Goal: Task Accomplishment & Management: Use online tool/utility

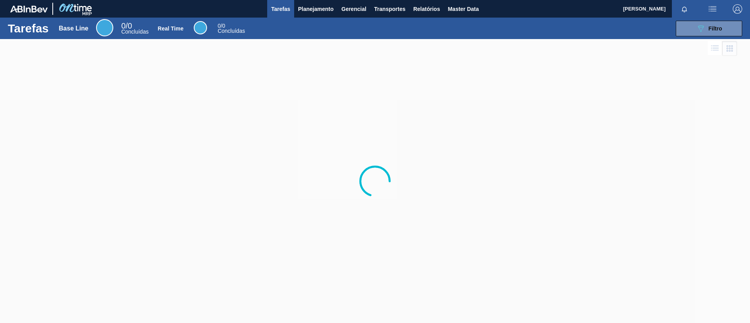
click at [324, 22] on div "089F7B8B-B2A5-4AFE-B5C0-19BA573D28AC Filtro" at bounding box center [498, 29] width 496 height 16
click at [323, 9] on span "Planejamento" at bounding box center [316, 8] width 36 height 9
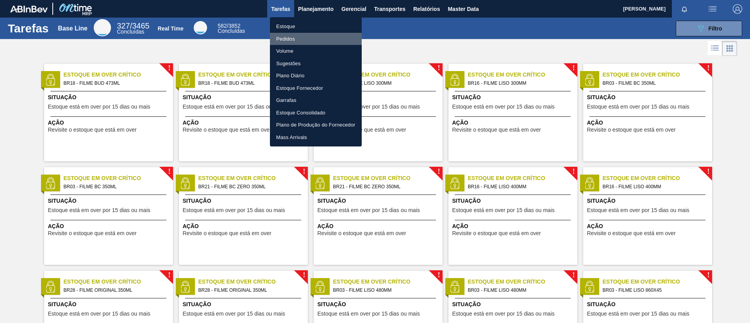
click at [326, 32] on ul "Estoque Pedidos Volume Sugestões Plano Diário Estoque Fornecedor Garrafas Estoq…" at bounding box center [316, 81] width 92 height 129
click at [318, 21] on li "Estoque" at bounding box center [316, 26] width 92 height 13
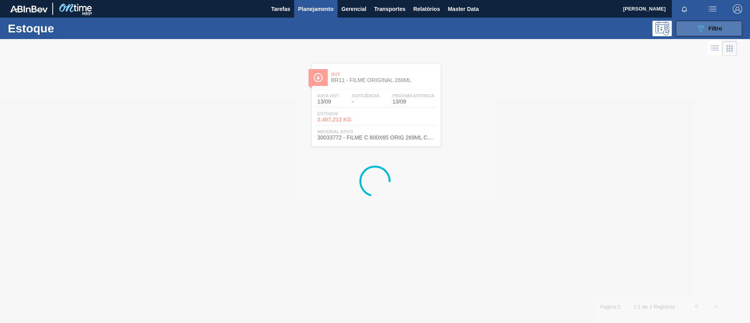
click at [722, 23] on div "Estoque 089F7B8B-B2A5-4AFE-B5C0-19BA573D28AC Filtro" at bounding box center [375, 28] width 750 height 21
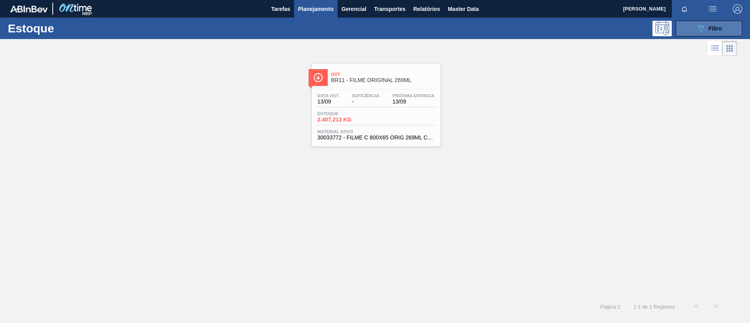
click at [720, 27] on span "Filtro" at bounding box center [716, 28] width 14 height 6
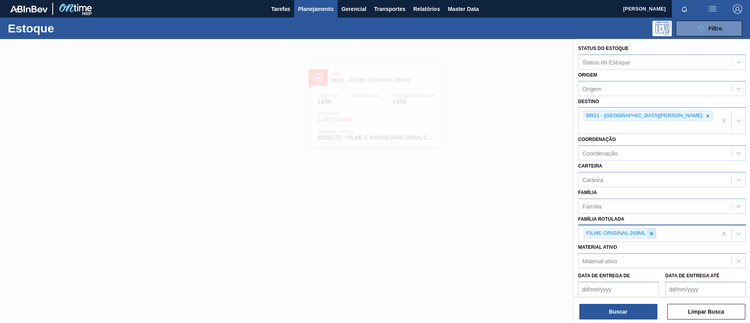
click at [653, 231] on icon at bounding box center [651, 233] width 5 height 5
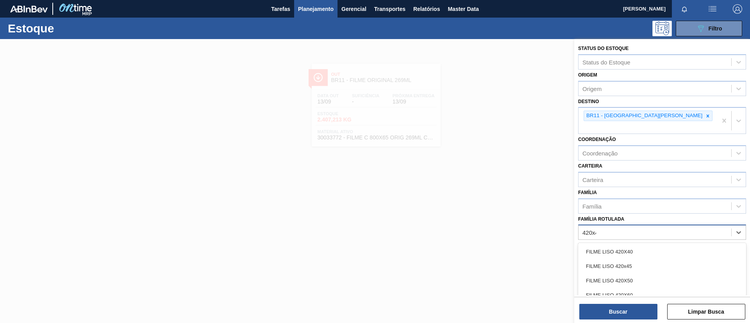
type Rotulada "420x45"
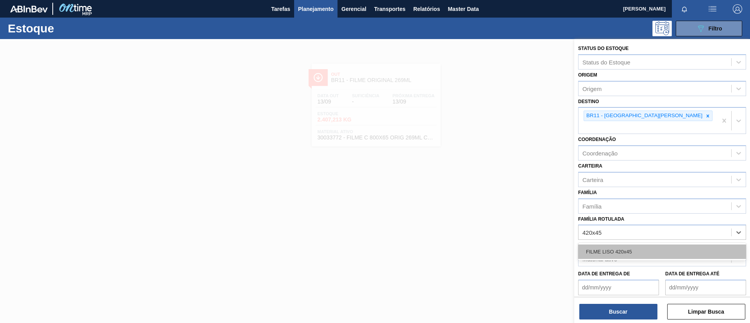
click at [673, 245] on div "FILME LISO 420x45" at bounding box center [662, 252] width 168 height 14
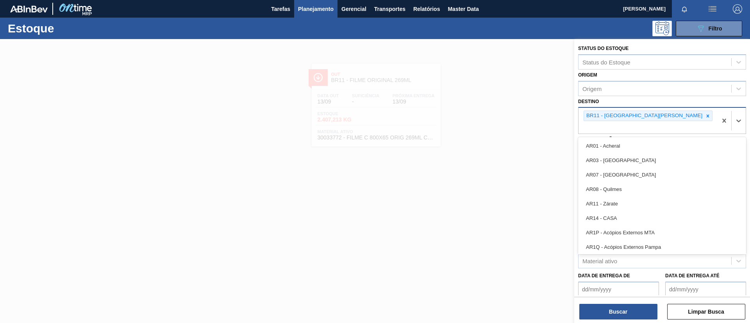
click at [630, 121] on div "BR11 - [GEOGRAPHIC_DATA][PERSON_NAME]" at bounding box center [648, 121] width 139 height 26
click at [705, 116] on icon at bounding box center [707, 115] width 5 height 5
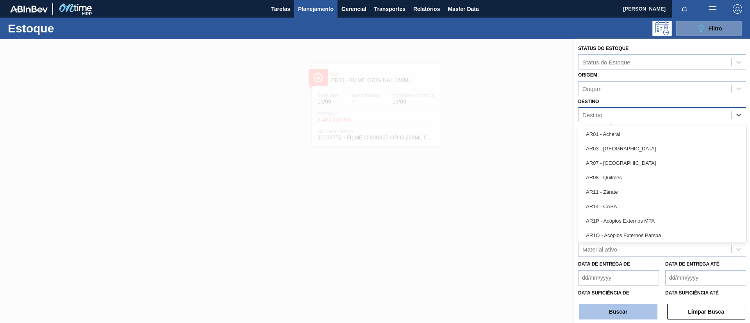
click at [614, 313] on button "Buscar" at bounding box center [618, 312] width 78 height 16
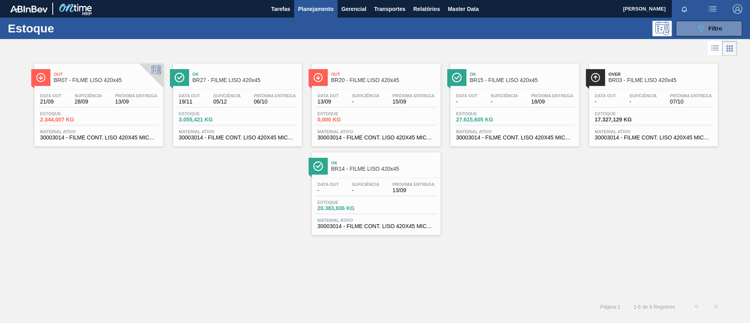
click at [552, 81] on span "BR15 - FILME LISO 420x45" at bounding box center [522, 80] width 105 height 6
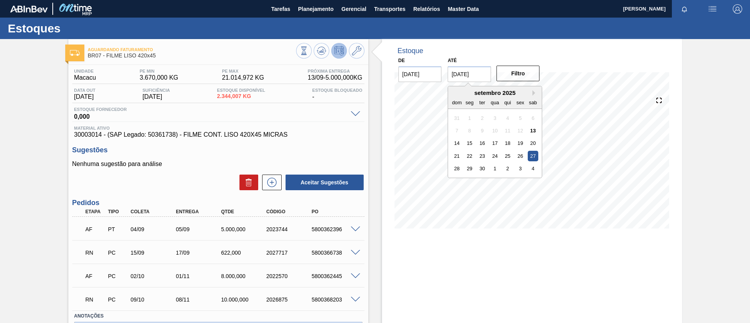
click at [481, 72] on input "[DATE]" at bounding box center [469, 74] width 43 height 16
click at [536, 94] on button "Next Month" at bounding box center [534, 92] width 5 height 5
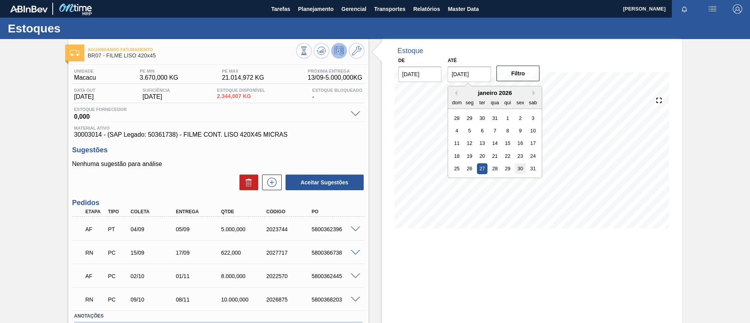
click at [520, 168] on div "30" at bounding box center [520, 168] width 11 height 11
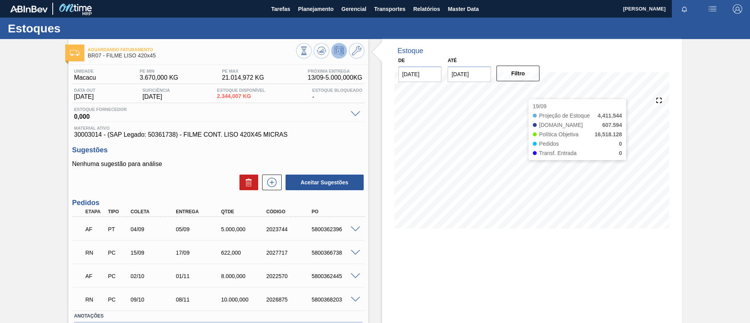
type input "[DATE]"
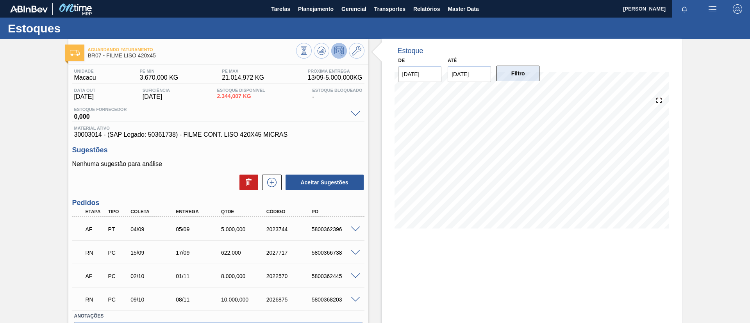
click at [534, 73] on button "Filtro" at bounding box center [518, 74] width 43 height 16
click at [358, 253] on span at bounding box center [355, 253] width 9 height 6
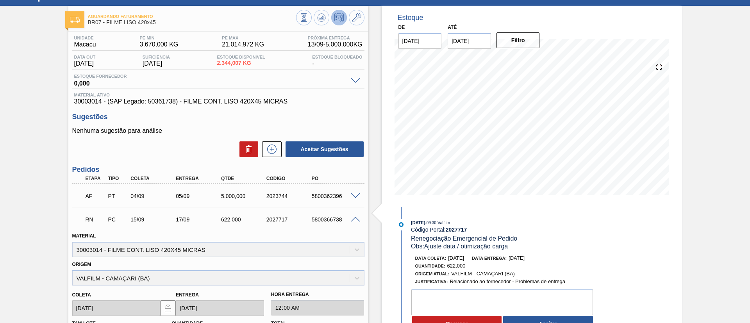
scroll to position [59, 0]
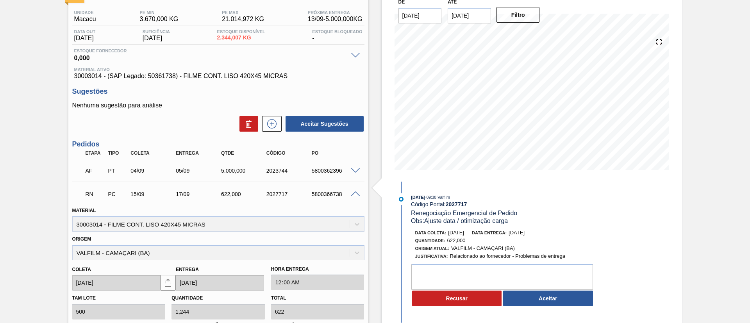
click at [354, 197] on div "RN PC 15/09 17/09 622,000 2027717 5800366738" at bounding box center [218, 194] width 292 height 20
click at [354, 195] on span at bounding box center [355, 194] width 9 height 6
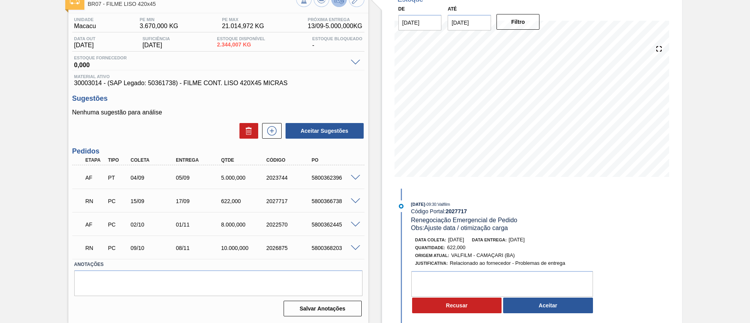
click at [359, 250] on div "5800368203" at bounding box center [335, 248] width 51 height 6
click at [355, 248] on span at bounding box center [355, 248] width 9 height 6
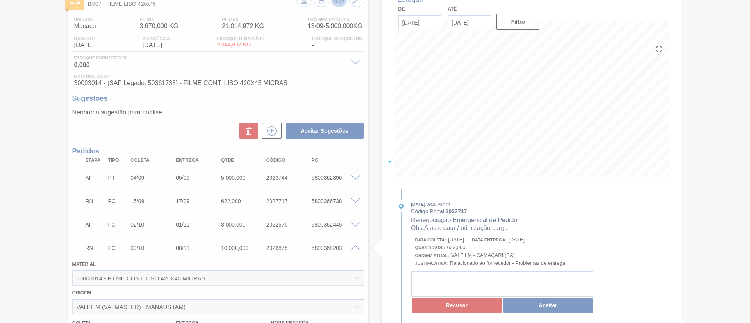
scroll to position [59, 0]
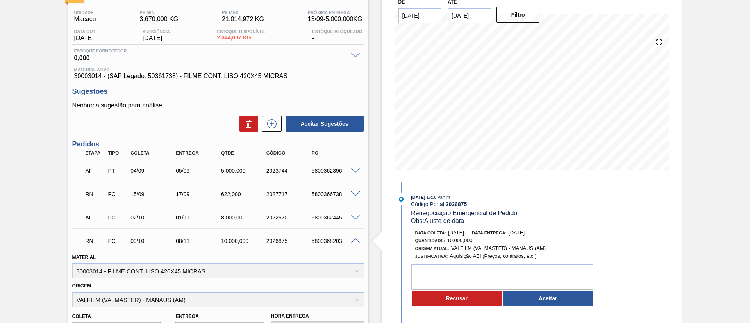
click at [353, 238] on span at bounding box center [355, 241] width 9 height 6
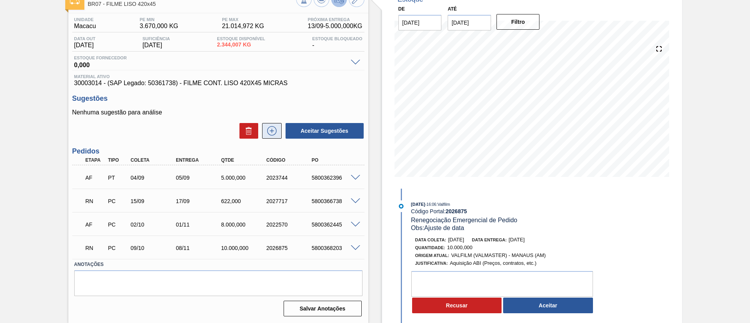
click at [272, 125] on button at bounding box center [272, 131] width 20 height 16
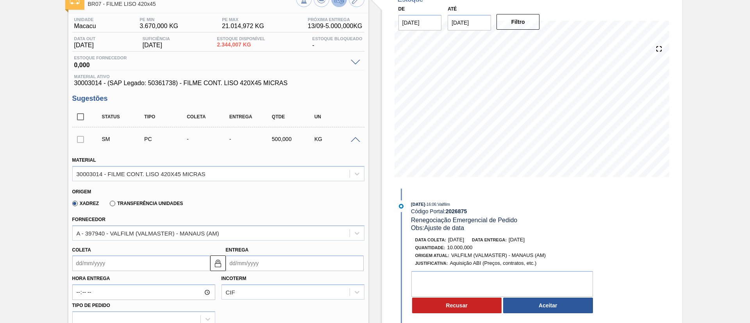
click at [171, 201] on label "Transferência Unidades" at bounding box center [146, 203] width 73 height 5
click at [109, 205] on input "Transferência Unidades" at bounding box center [109, 205] width 0 height 0
type input "0,063"
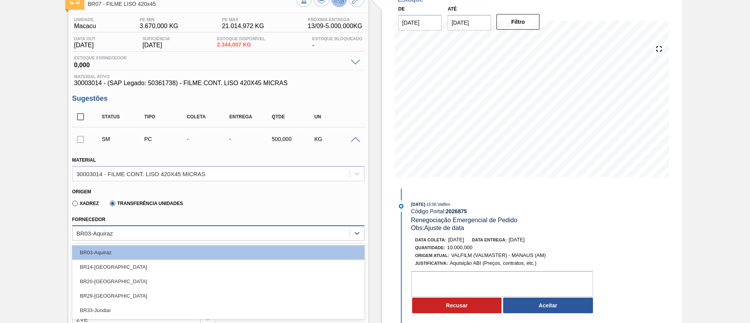
click at [173, 227] on div "BR03-Aquiraz" at bounding box center [218, 232] width 292 height 15
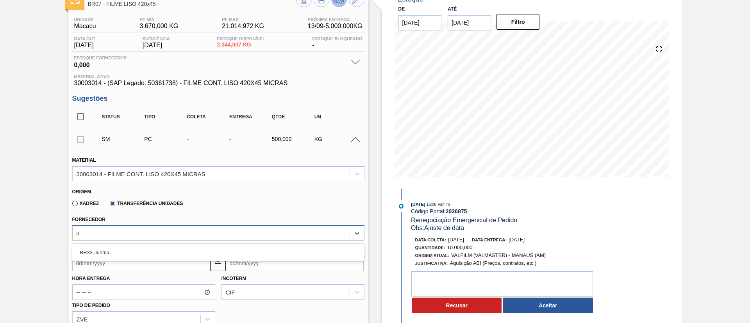
type input "jun"
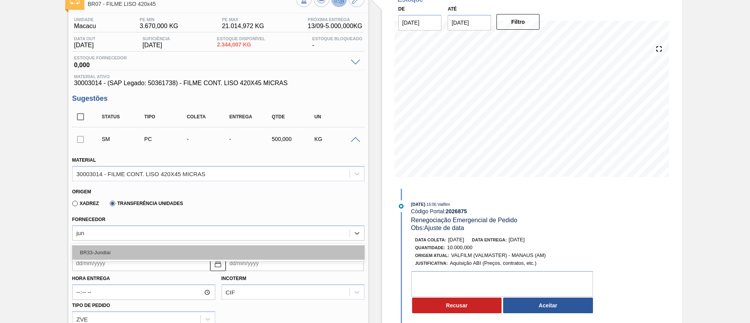
click at [184, 251] on div "BR33-Jundiaí" at bounding box center [218, 252] width 292 height 14
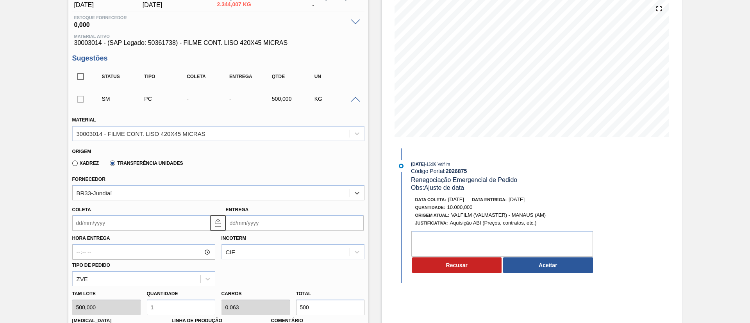
scroll to position [110, 0]
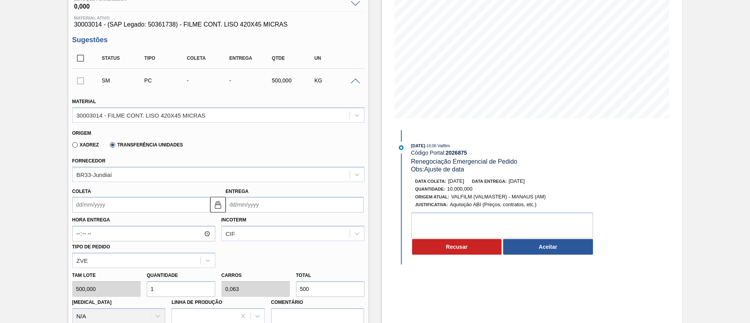
drag, startPoint x: 330, startPoint y: 284, endPoint x: 218, endPoint y: 287, distance: 111.8
click at [218, 287] on div "Tam lote 500,000 Quantidade 1 Carros 0,063 Total 500 Doca N/A Linha de Produção…" at bounding box center [218, 296] width 298 height 56
paste input ".444,28"
type input "10,889"
type input "0,681"
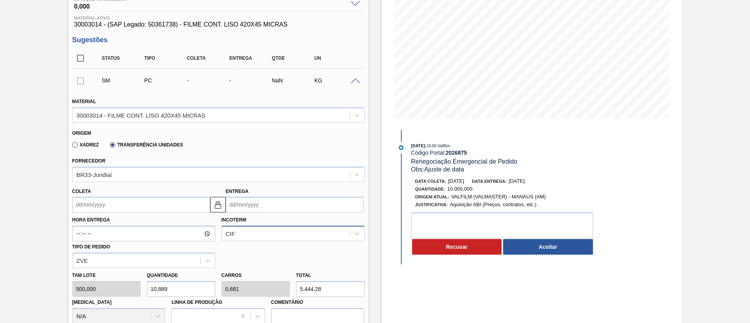
type input "5.444,28"
click at [264, 228] on div "CIF" at bounding box center [292, 233] width 143 height 15
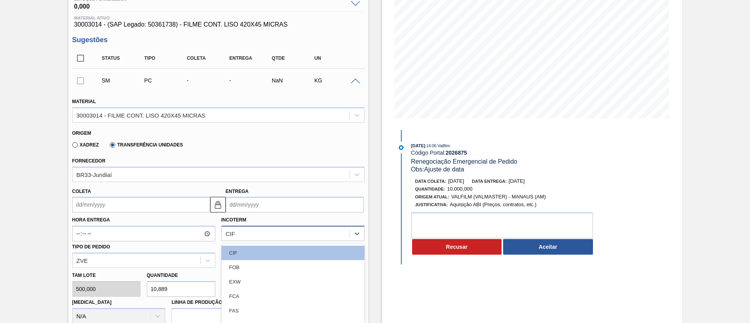
scroll to position [152, 0]
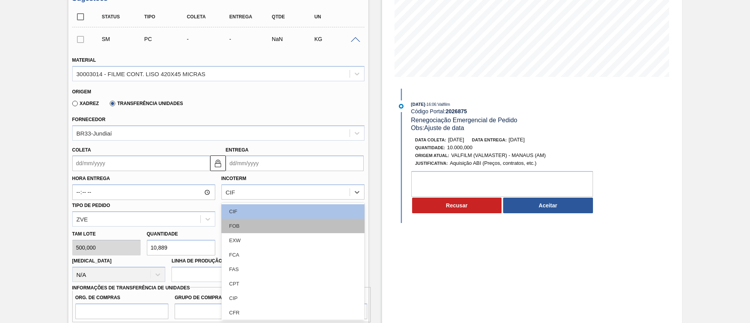
click at [245, 223] on div "FOB" at bounding box center [292, 226] width 143 height 14
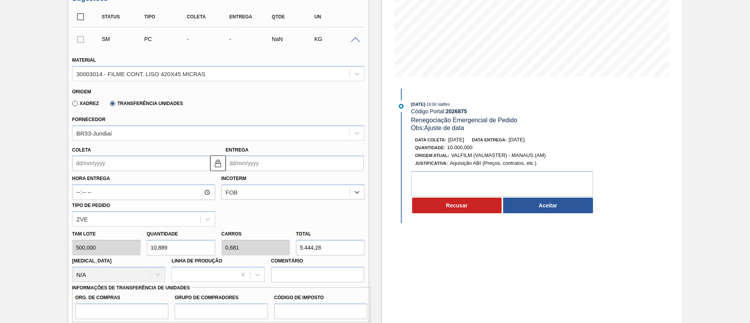
click at [115, 157] on input "Coleta" at bounding box center [141, 163] width 138 height 16
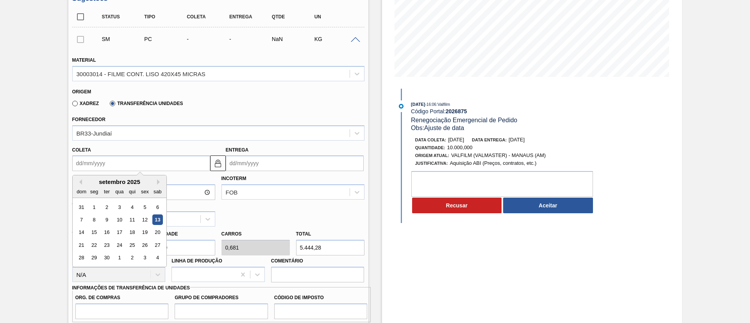
click at [157, 219] on div "13" at bounding box center [157, 219] width 11 height 11
type input "13/09/2025"
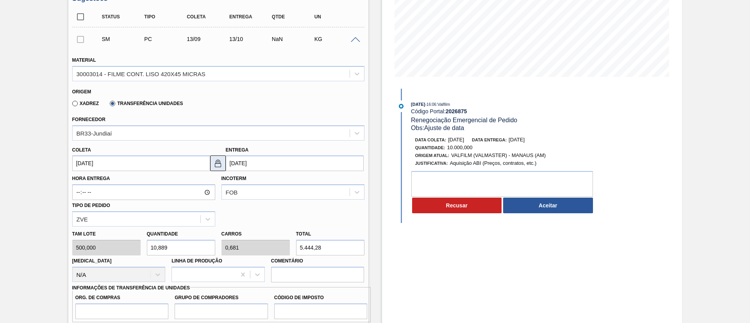
click at [210, 164] on button at bounding box center [218, 163] width 16 height 16
click at [241, 163] on input "13/10/2025" at bounding box center [295, 163] width 138 height 16
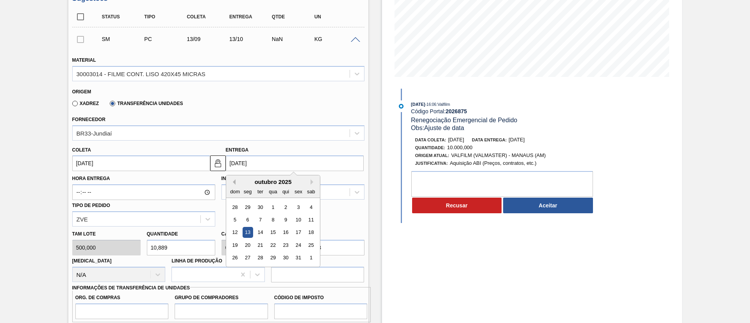
click at [230, 181] on button "Previous Month" at bounding box center [232, 181] width 5 height 5
click at [247, 230] on div "15" at bounding box center [247, 232] width 11 height 11
type input "15/09/2025"
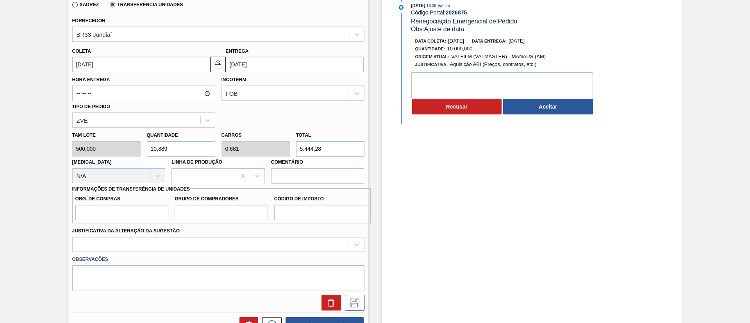
scroll to position [327, 0]
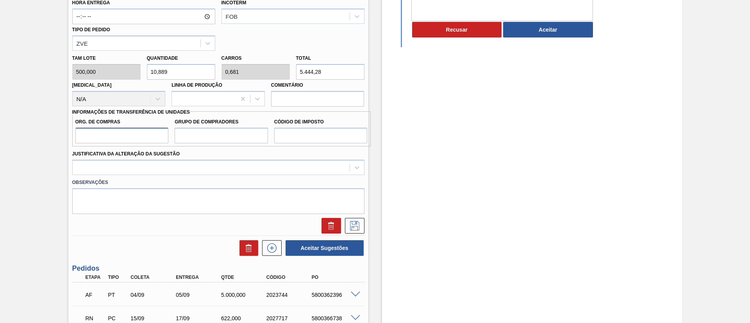
click at [130, 132] on input "Org. de Compras" at bounding box center [121, 136] width 93 height 16
type input "BR00"
click at [212, 138] on input "Grupo de Compradores" at bounding box center [221, 136] width 93 height 16
type input "A01"
click at [277, 139] on input "Código de Imposto" at bounding box center [320, 136] width 93 height 16
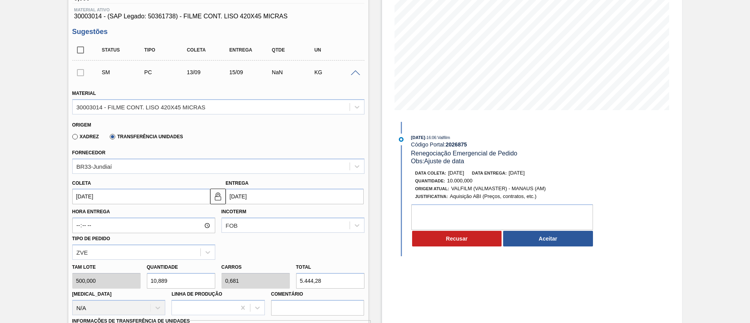
scroll to position [0, 0]
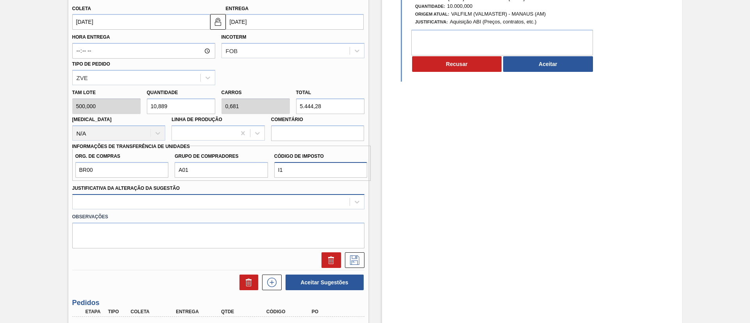
type input "I1"
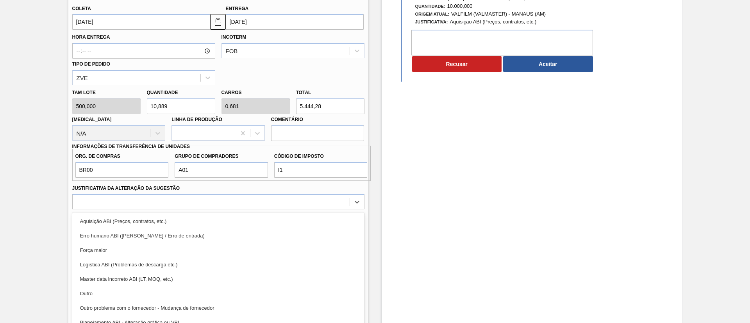
click at [270, 201] on div "Material 30003014 - FILME CONT. LISO 420X45 MICRAS Origem Xadrez Transferência …" at bounding box center [218, 87] width 292 height 361
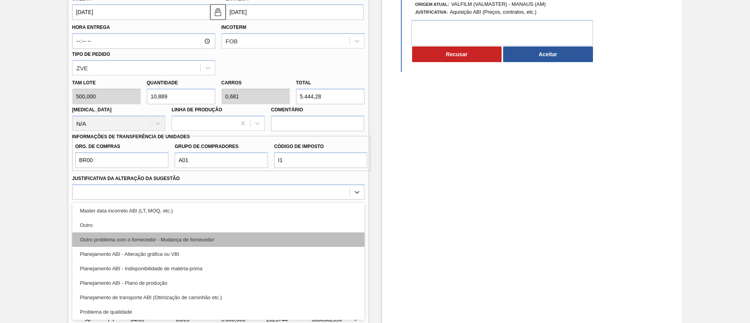
scroll to position [117, 0]
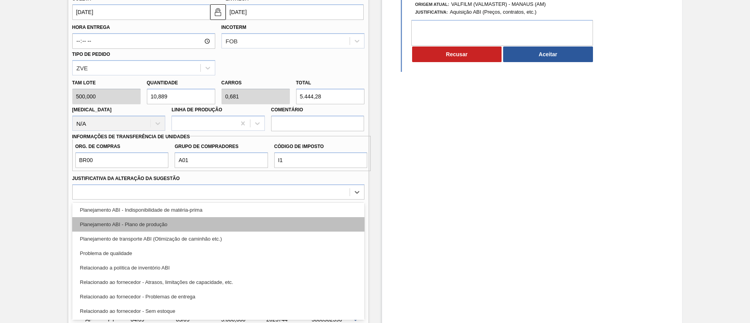
click at [194, 218] on div "Planejamento ABI - Plano de produção" at bounding box center [218, 224] width 292 height 14
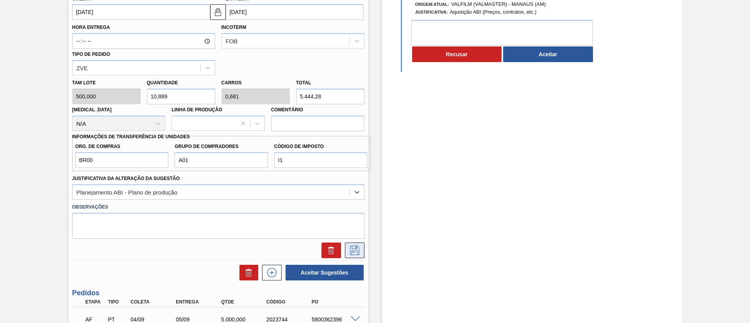
click at [345, 252] on button at bounding box center [355, 251] width 20 height 16
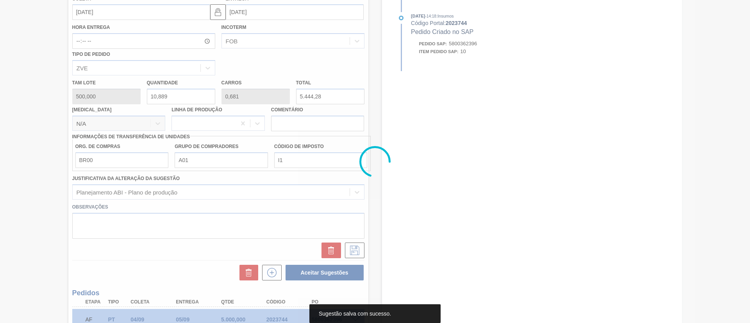
scroll to position [84, 0]
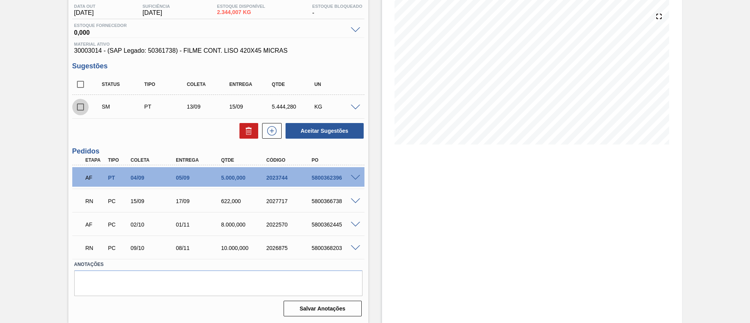
click at [86, 105] on input "checkbox" at bounding box center [80, 107] width 16 height 16
click at [360, 134] on button "Aceitar Sugestões" at bounding box center [325, 131] width 78 height 16
checkbox input "false"
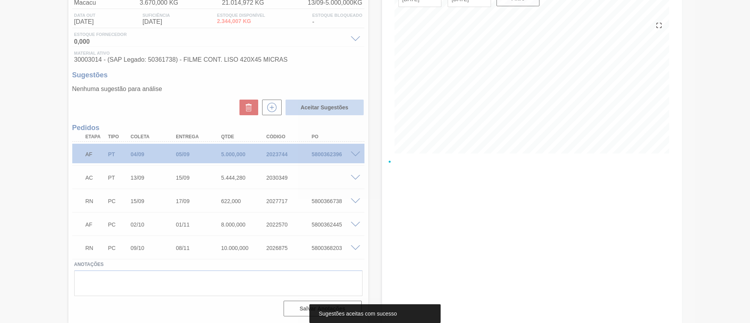
scroll to position [75, 0]
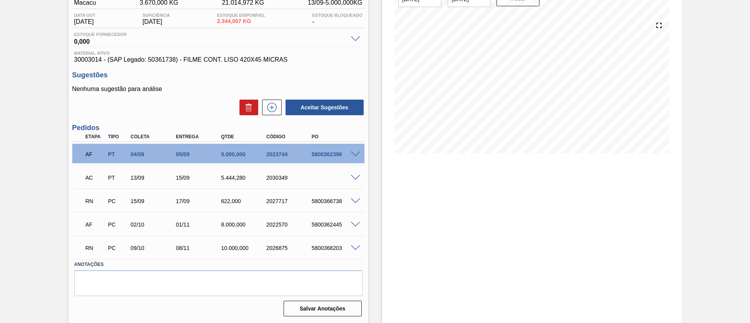
click at [355, 154] on span at bounding box center [355, 155] width 9 height 6
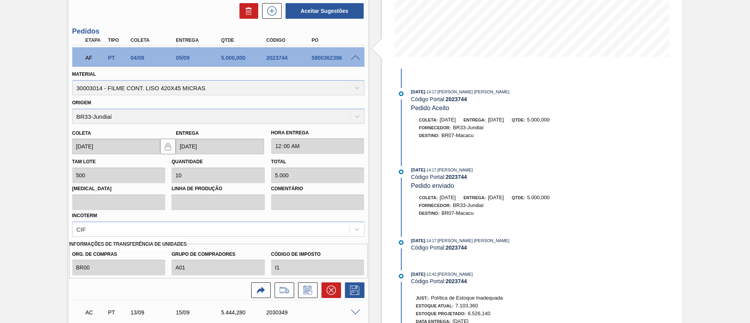
scroll to position [189, 0]
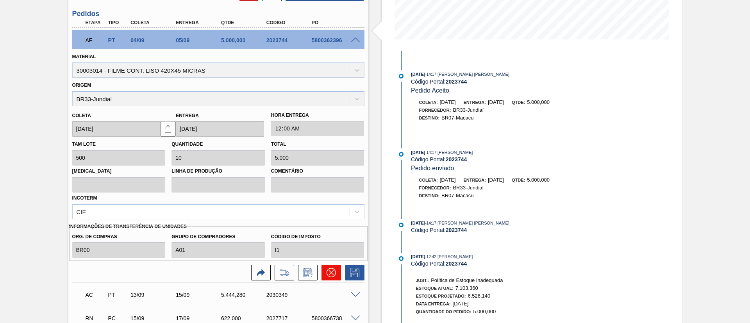
click at [330, 265] on button at bounding box center [331, 273] width 20 height 16
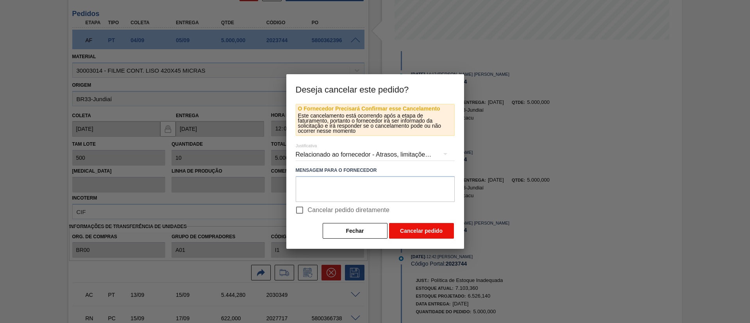
drag, startPoint x: 362, startPoint y: 211, endPoint x: 418, endPoint y: 225, distance: 57.4
click at [362, 211] on span "Cancelar pedido diretamente" at bounding box center [349, 209] width 82 height 9
drag, startPoint x: 382, startPoint y: 208, endPoint x: 402, endPoint y: 214, distance: 20.4
click at [382, 209] on span "Cancelar pedido diretamente" at bounding box center [349, 209] width 82 height 9
click at [308, 209] on input "Cancelar pedido diretamente" at bounding box center [299, 210] width 16 height 16
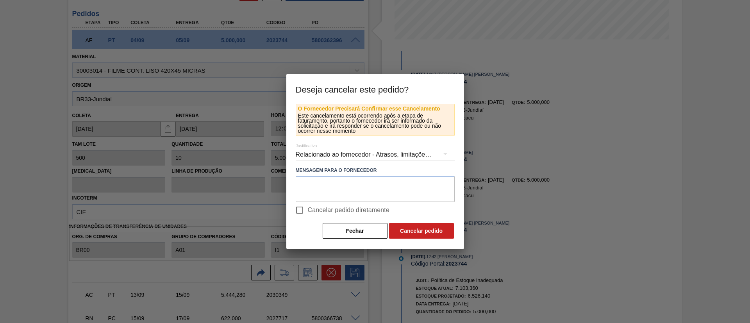
checkbox input "true"
click at [443, 230] on button "Cancelar pedido" at bounding box center [421, 231] width 65 height 16
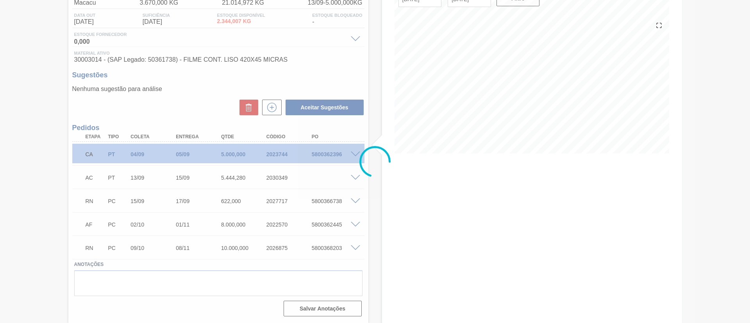
scroll to position [75, 0]
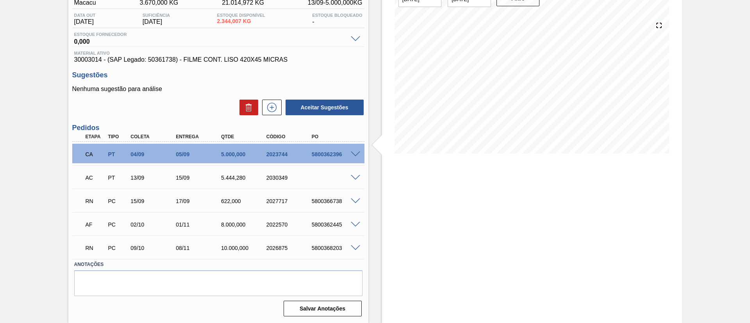
click at [354, 177] on span at bounding box center [355, 178] width 9 height 6
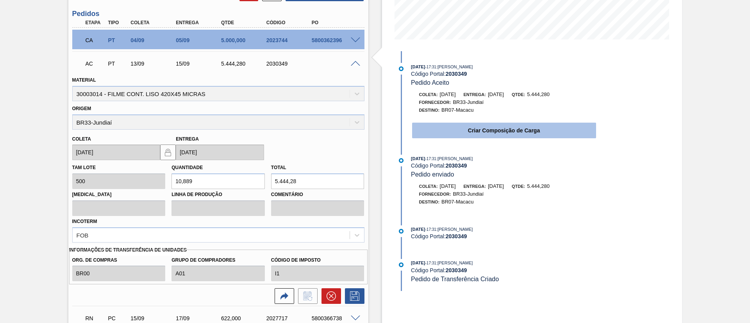
click at [505, 130] on button "Criar Composição de Carga" at bounding box center [504, 131] width 184 height 16
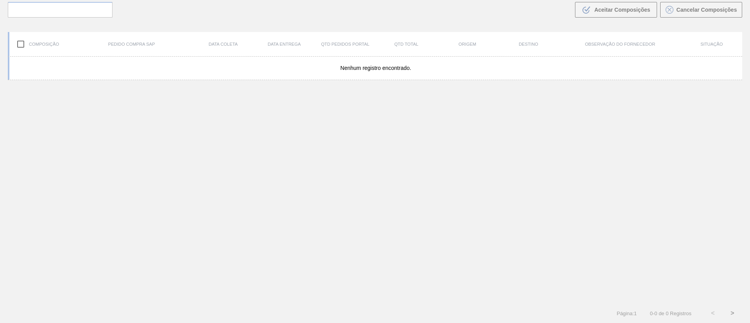
scroll to position [56, 0]
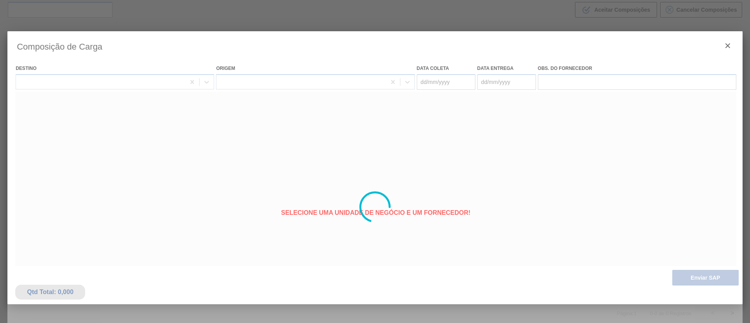
type coleta "13/09/2025"
type entrega "15/09/2025"
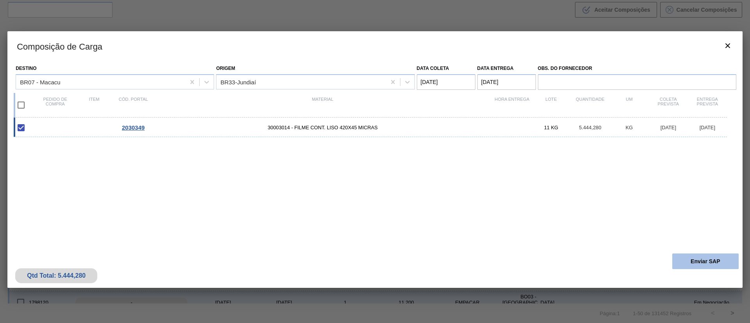
click at [696, 264] on button "Enviar SAP" at bounding box center [705, 262] width 66 height 16
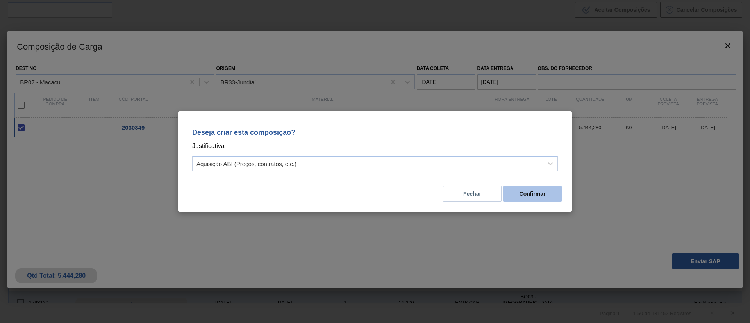
click at [540, 193] on button "Confirmar" at bounding box center [532, 194] width 59 height 16
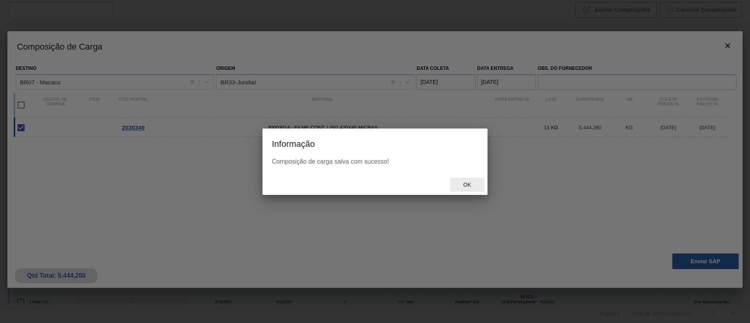
click at [463, 182] on span "Ok" at bounding box center [467, 185] width 20 height 6
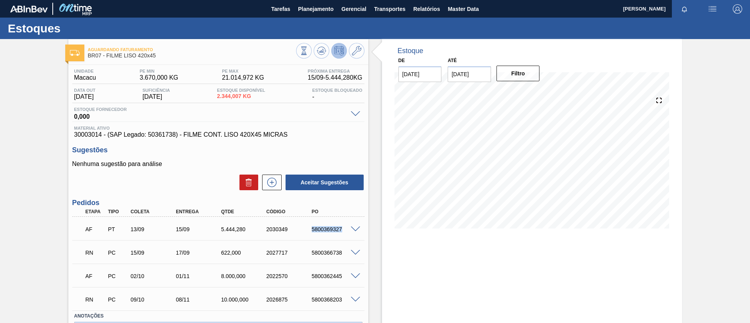
drag, startPoint x: 367, startPoint y: 229, endPoint x: 344, endPoint y: 229, distance: 23.4
click at [344, 229] on div "AF PT 13/09 15/09 5.444,280 2030349 5800369327" at bounding box center [215, 229] width 271 height 16
copy div "5800369327"
drag, startPoint x: 0, startPoint y: 198, endPoint x: 19, endPoint y: 204, distance: 19.5
click at [0, 199] on div "Aguardando Faturamento BR07 - FILME LISO 420x45 Unidade Macacu PE MIN 3.670,000…" at bounding box center [375, 207] width 750 height 336
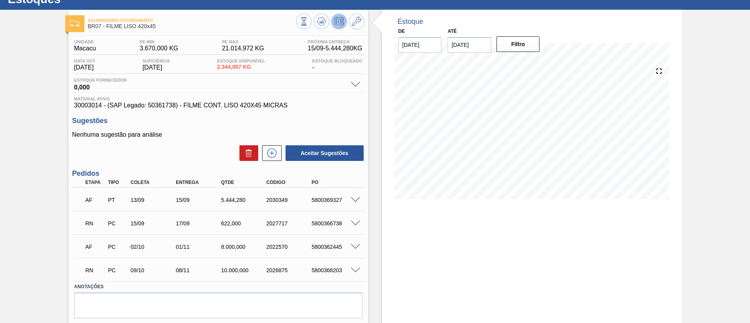
scroll to position [52, 0]
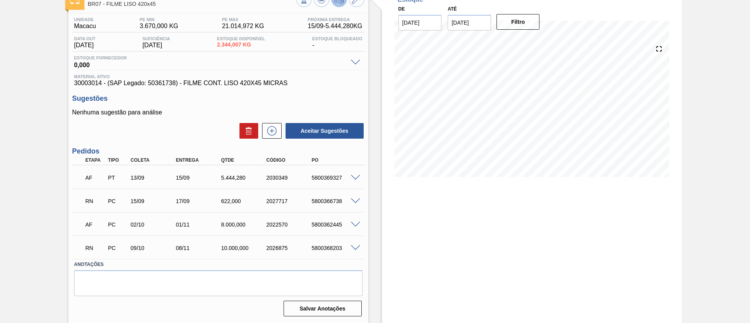
click at [355, 198] on span at bounding box center [355, 201] width 9 height 6
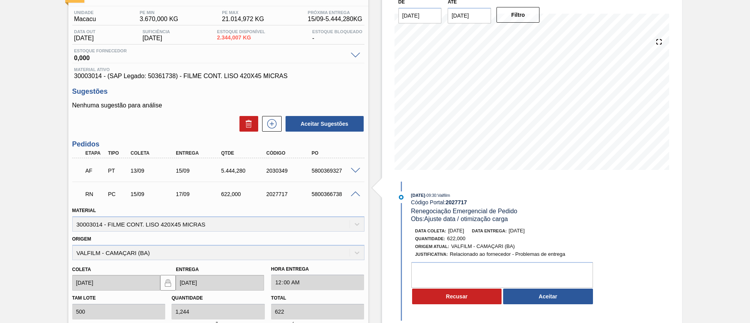
scroll to position [0, 0]
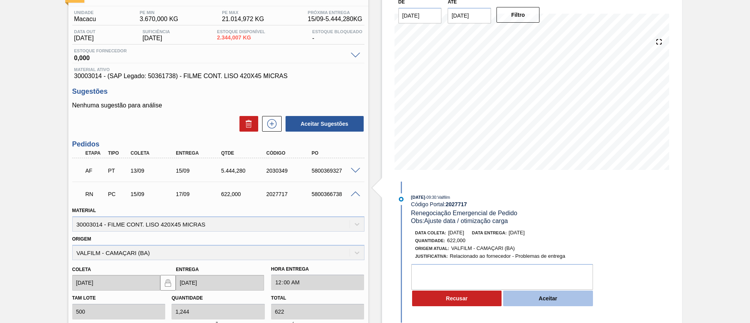
click at [561, 300] on button "Aceitar" at bounding box center [548, 299] width 90 height 16
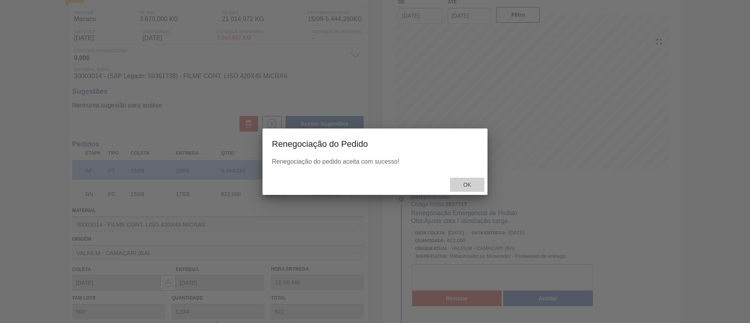
click at [473, 183] on span "Ok" at bounding box center [467, 185] width 20 height 6
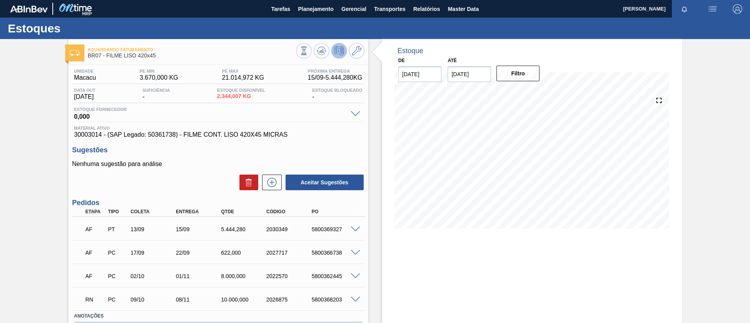
click at [357, 298] on span at bounding box center [355, 300] width 9 height 6
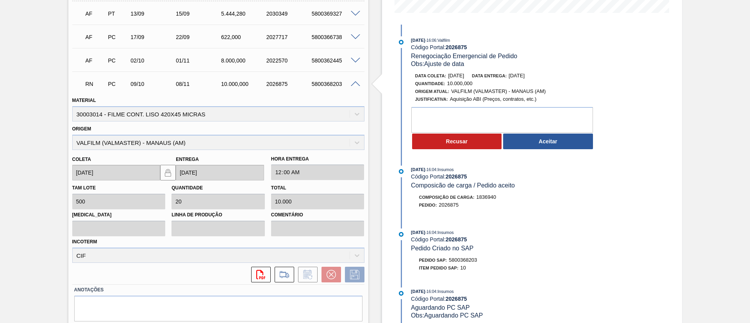
scroll to position [234, 0]
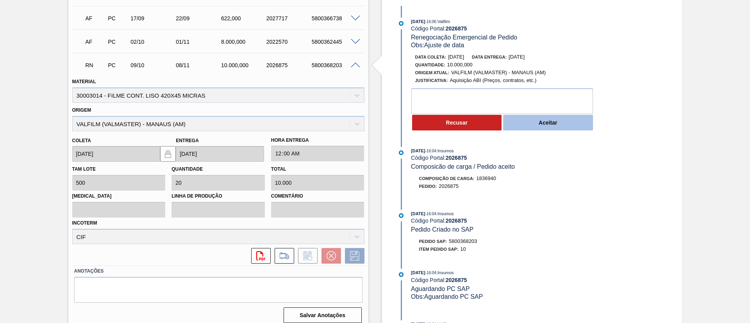
click at [564, 129] on button "Aceitar" at bounding box center [548, 123] width 90 height 16
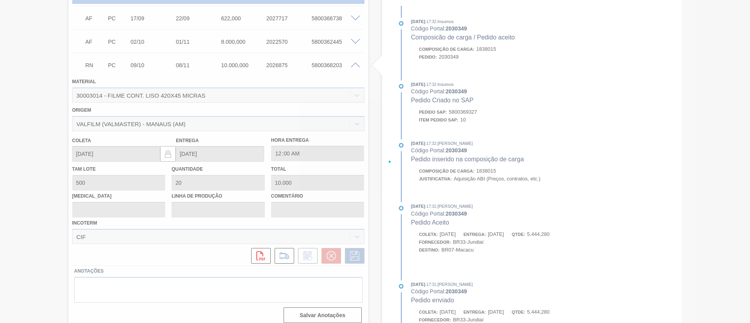
type input "Ajuste de data"
type input "[DATE]"
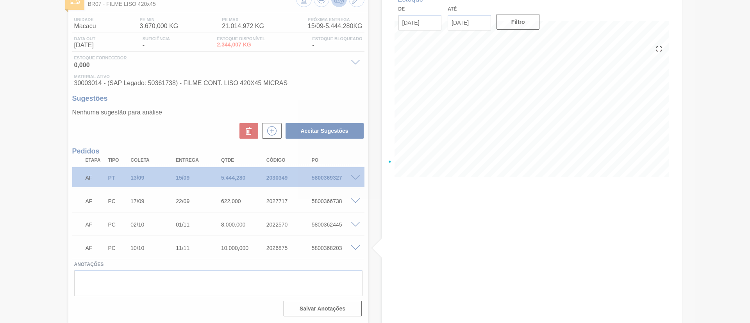
scroll to position [52, 0]
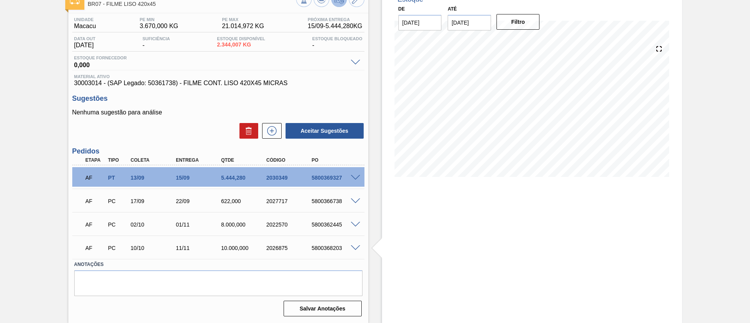
drag, startPoint x: 364, startPoint y: 250, endPoint x: 357, endPoint y: 248, distance: 7.3
click at [357, 248] on div "Unidade Macacu PE MIN 3.670,000 KG PE MAX 21.014,972 KG Próxima Entrega 15/09 -…" at bounding box center [218, 166] width 300 height 306
click at [353, 246] on span at bounding box center [355, 248] width 9 height 6
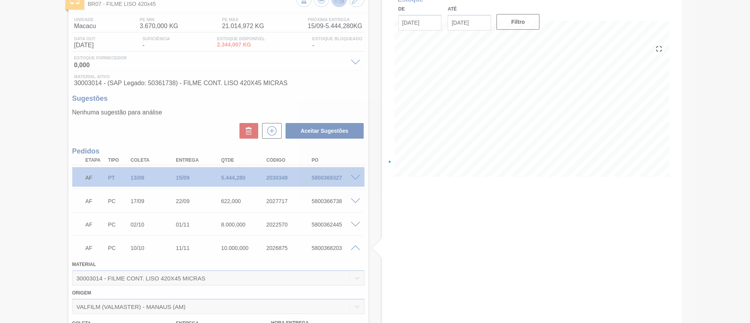
scroll to position [234, 0]
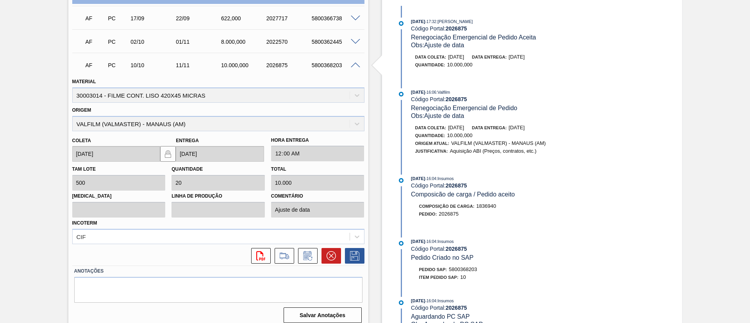
click at [355, 39] on span at bounding box center [355, 42] width 9 height 6
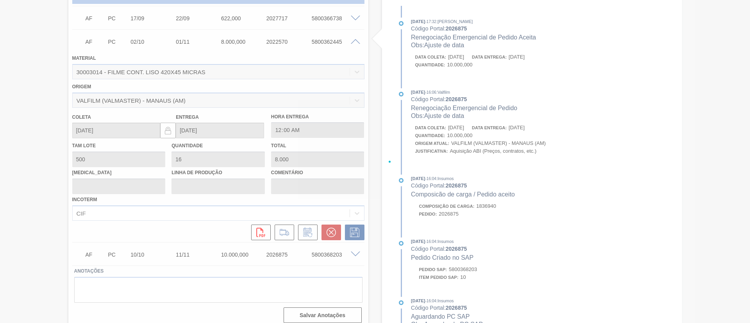
click at [359, 41] on div at bounding box center [375, 161] width 750 height 323
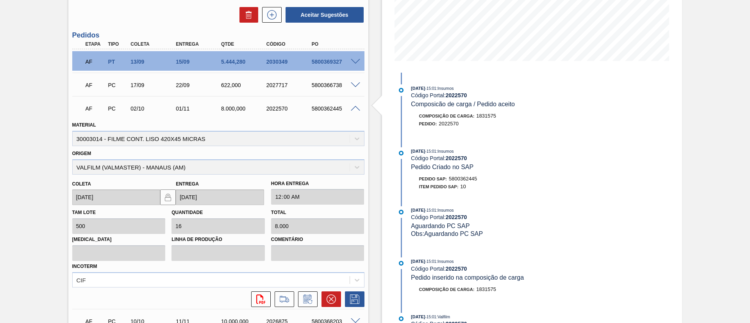
scroll to position [0, 0]
